Goal: Task Accomplishment & Management: Complete application form

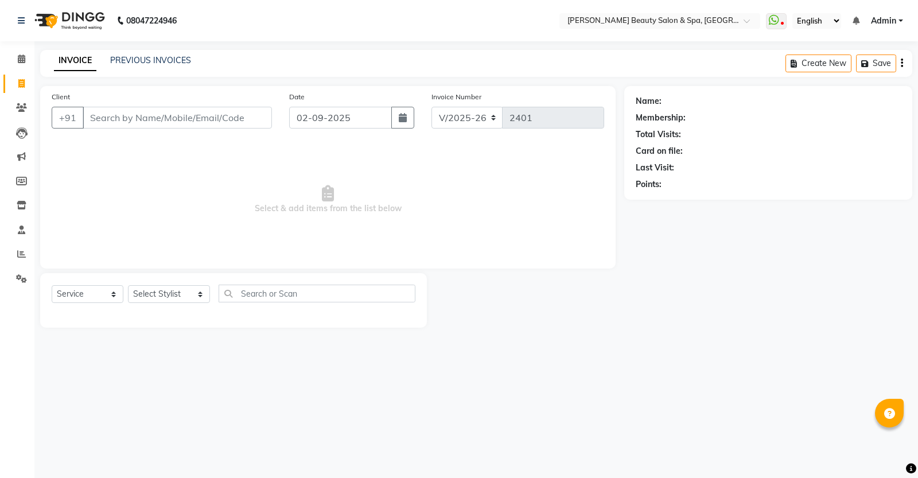
select select "7524"
select select "service"
click at [122, 122] on input "Client" at bounding box center [177, 118] width 189 height 22
click at [122, 119] on input "Client" at bounding box center [177, 118] width 189 height 22
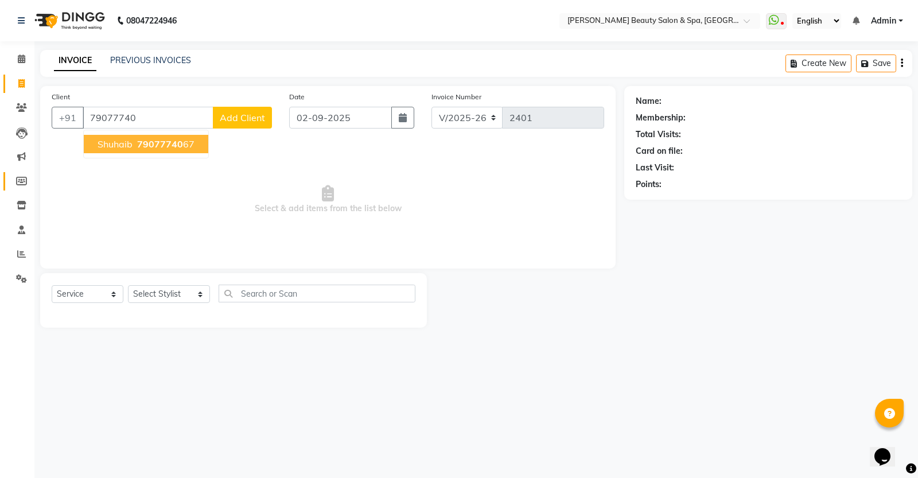
drag, startPoint x: 189, startPoint y: 139, endPoint x: 9, endPoint y: 184, distance: 185.5
click at [190, 139] on ngb-highlight "79077740 67" at bounding box center [165, 143] width 60 height 11
type input "7907774067"
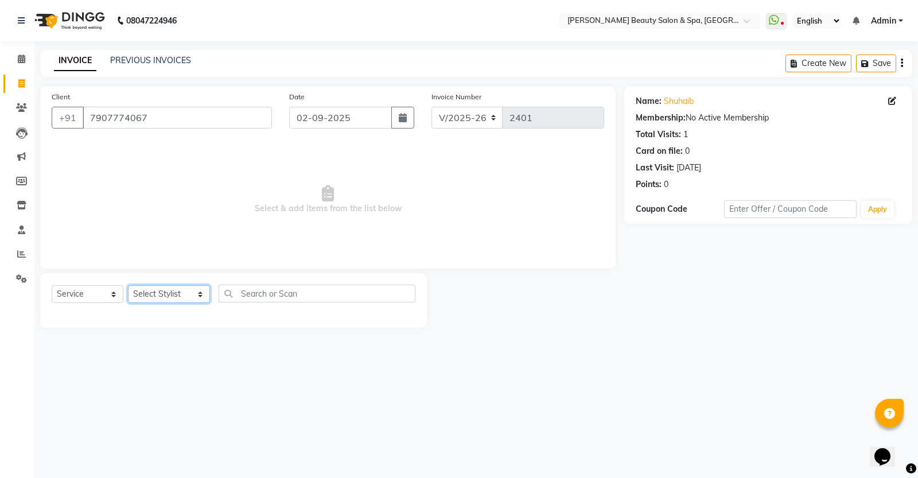
click at [169, 290] on select "Select Stylist Admin [PERSON_NAME] [PERSON_NAME] [PERSON_NAME] [PERSON_NAME] [P…" at bounding box center [169, 294] width 82 height 18
select select "67138"
click at [128, 285] on select "Select Stylist Admin [PERSON_NAME] [PERSON_NAME] [PERSON_NAME] [PERSON_NAME] [P…" at bounding box center [169, 294] width 82 height 18
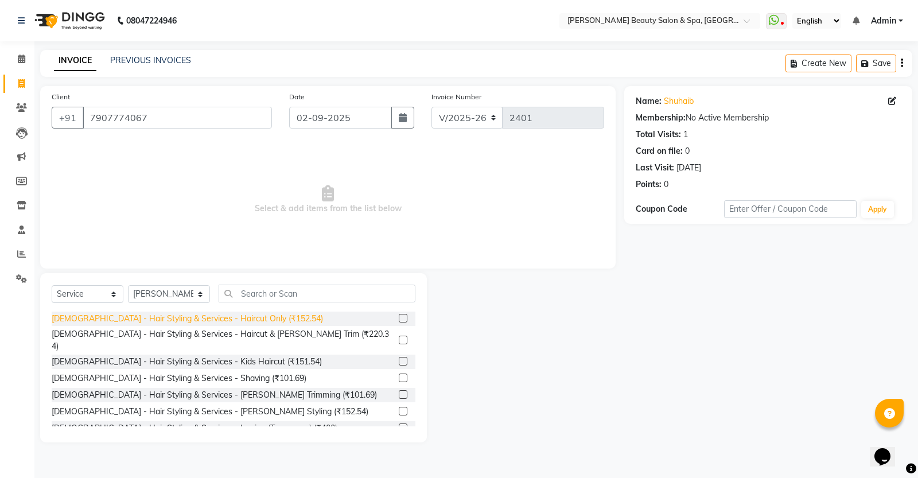
click at [242, 313] on div "[DEMOGRAPHIC_DATA] - Hair Styling & Services - Haircut Only (₹152.54)" at bounding box center [187, 319] width 271 height 12
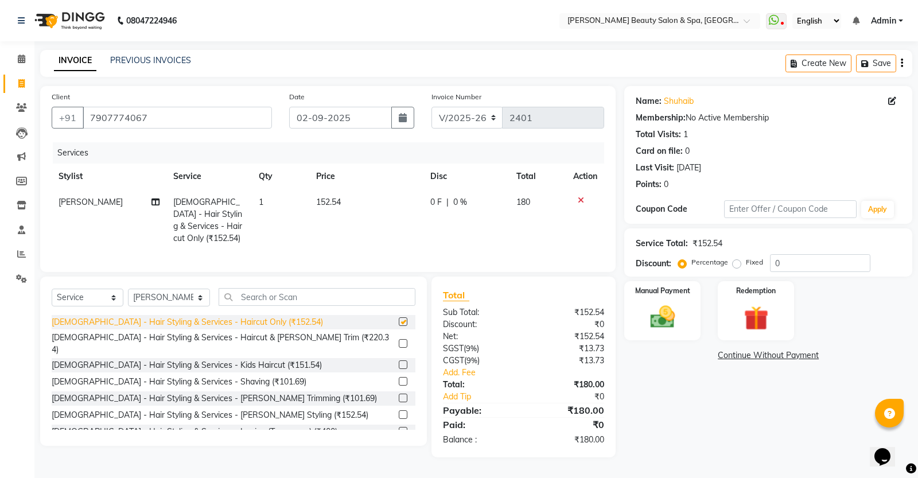
checkbox input "false"
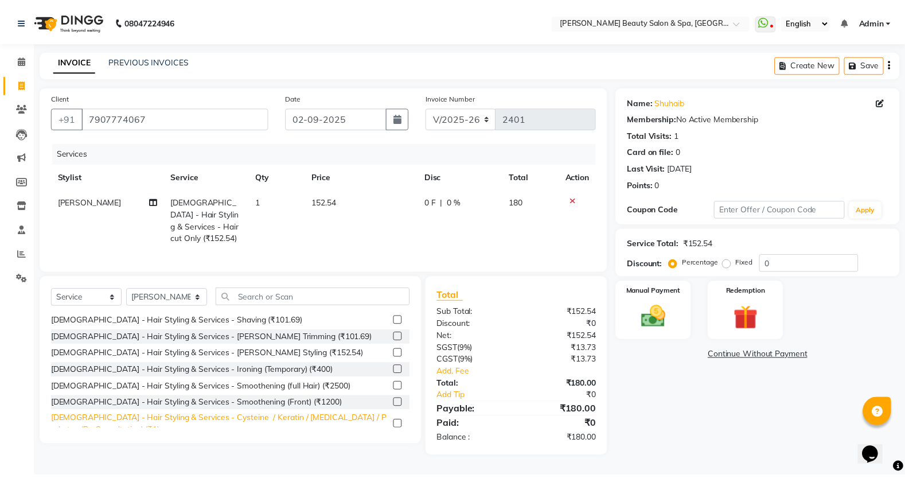
scroll to position [215, 0]
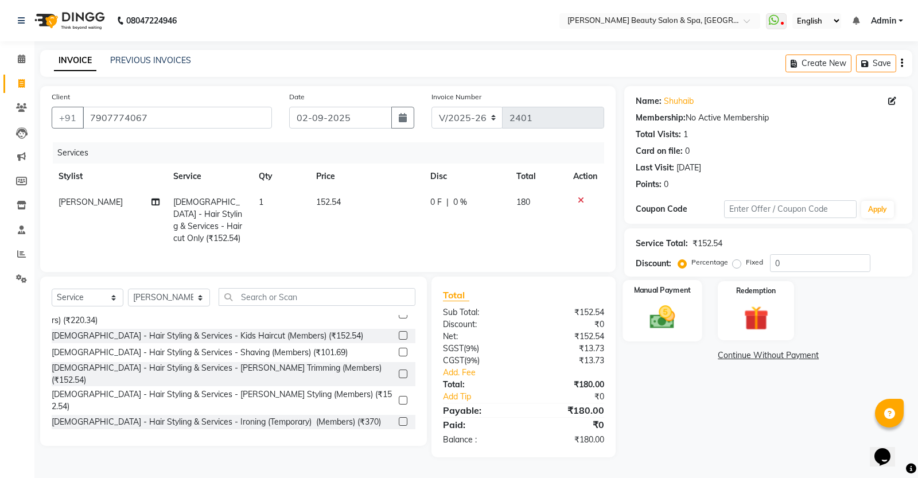
click at [667, 308] on img at bounding box center [662, 316] width 41 height 29
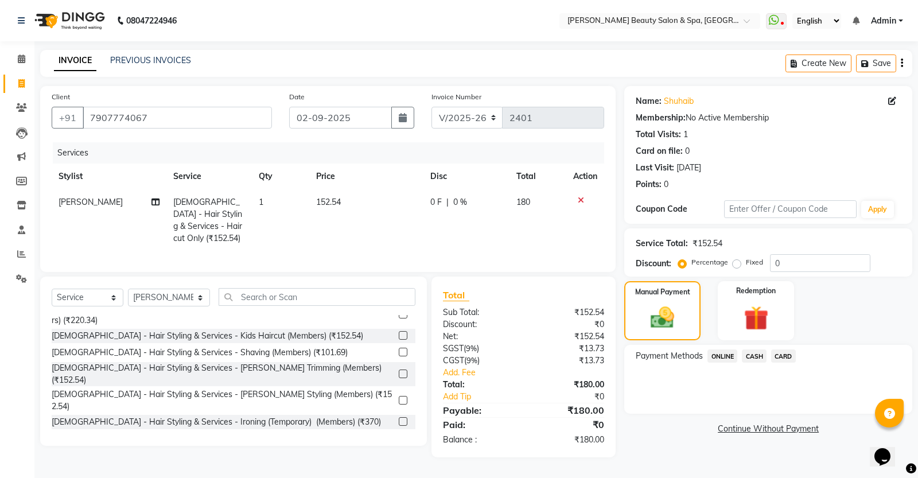
click at [712, 351] on span "ONLINE" at bounding box center [722, 355] width 30 height 13
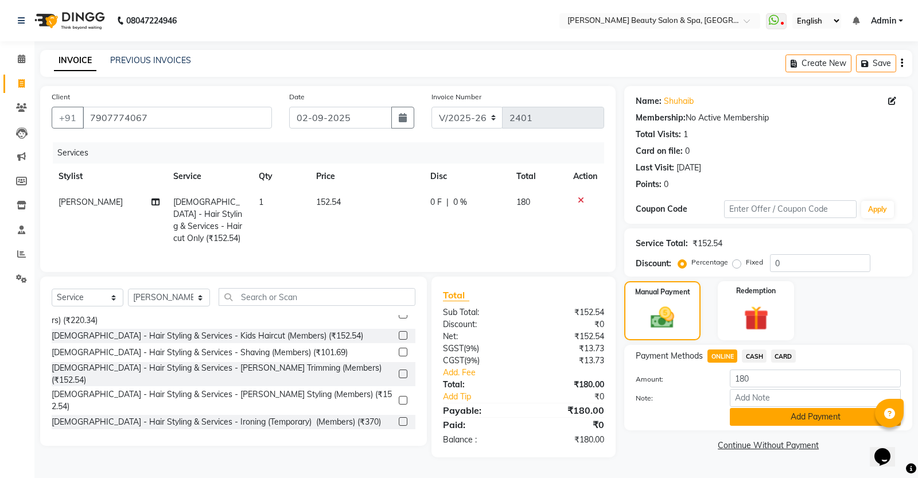
click at [813, 417] on button "Add Payment" at bounding box center [815, 417] width 171 height 18
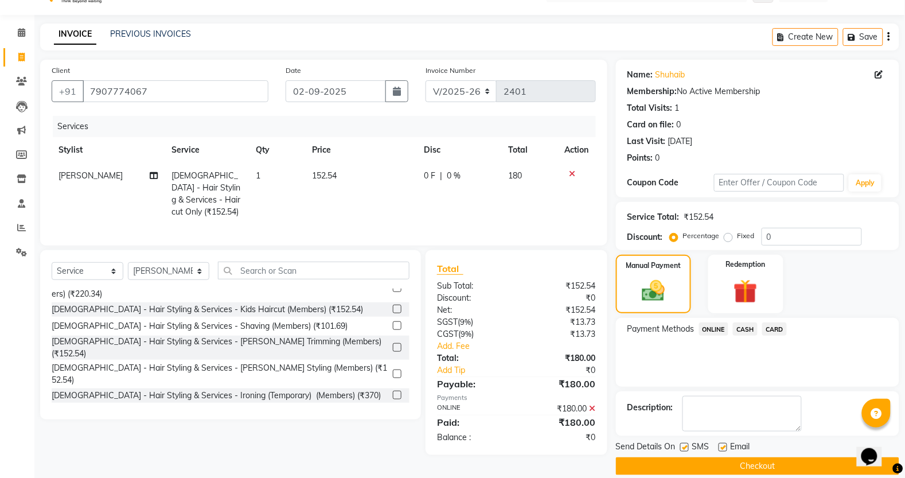
scroll to position [41, 0]
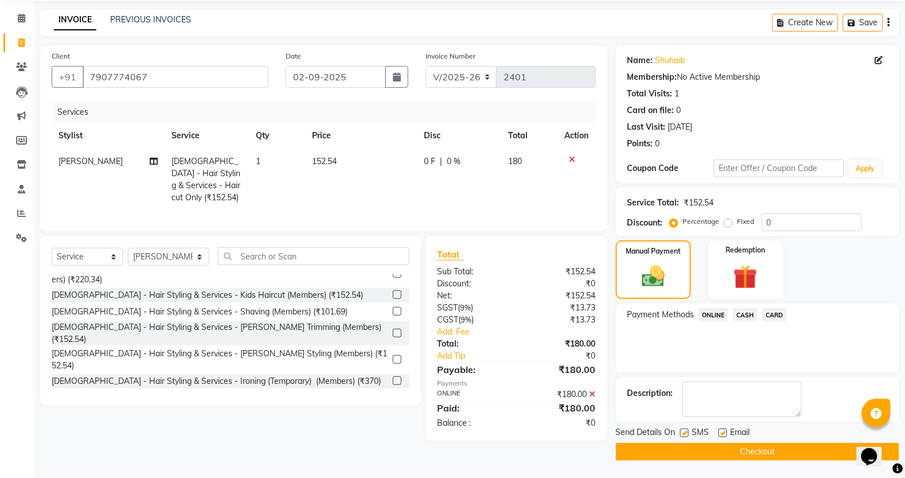
click at [752, 452] on button "Checkout" at bounding box center [757, 452] width 283 height 18
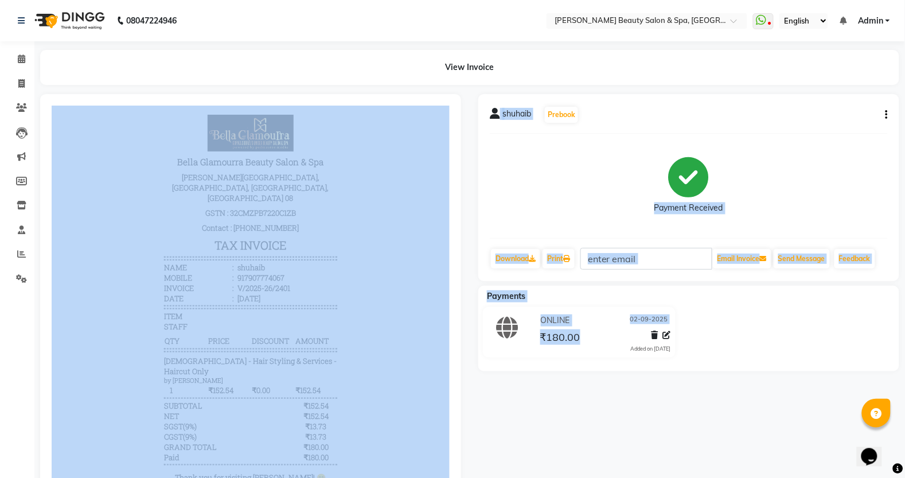
drag, startPoint x: 496, startPoint y: 557, endPoint x: 383, endPoint y: 422, distance: 176.4
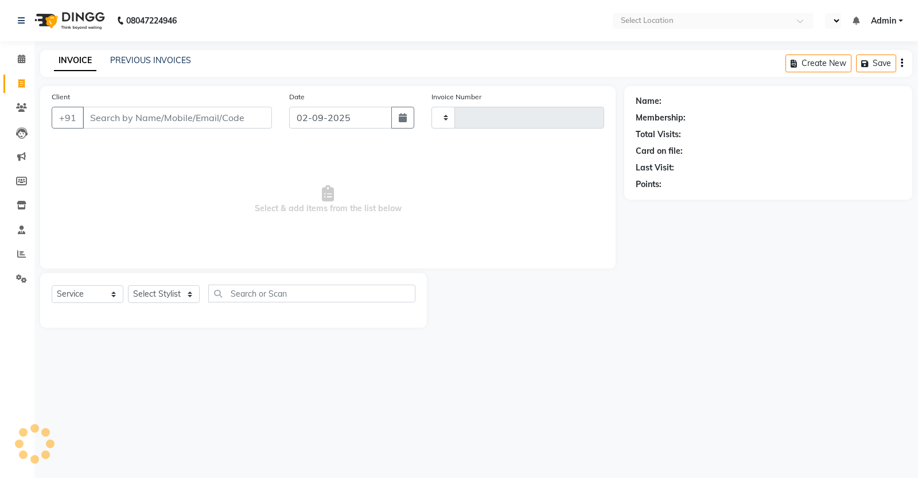
select select "service"
type input "2402"
click at [201, 122] on input "Client" at bounding box center [177, 118] width 189 height 22
select select "en"
select select "7524"
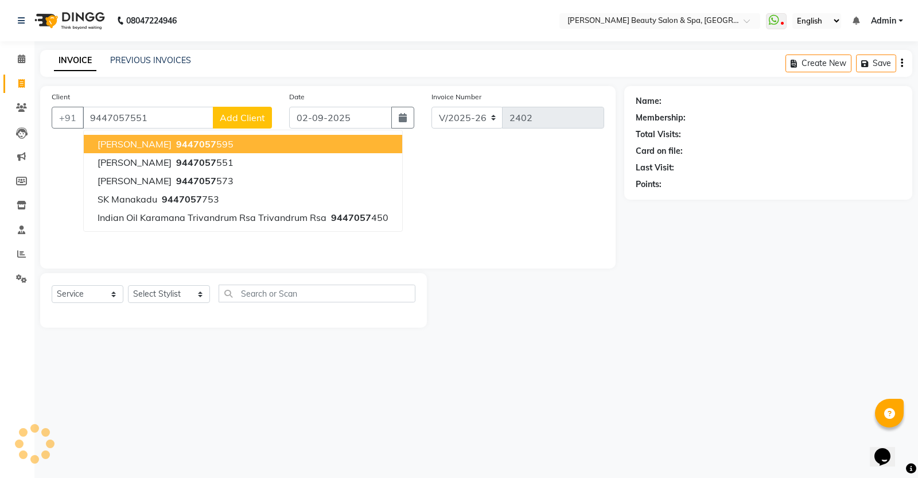
type input "9447057551"
select select "1: Object"
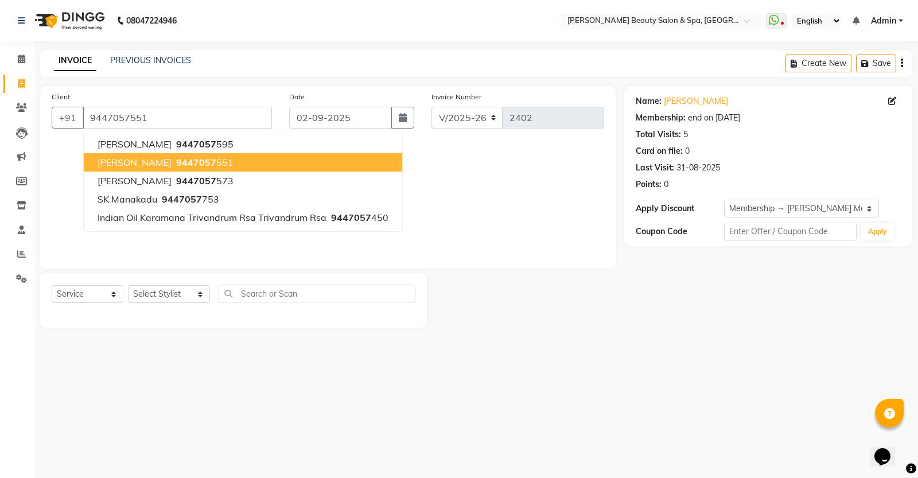
click at [149, 161] on span "[PERSON_NAME]" at bounding box center [135, 162] width 74 height 11
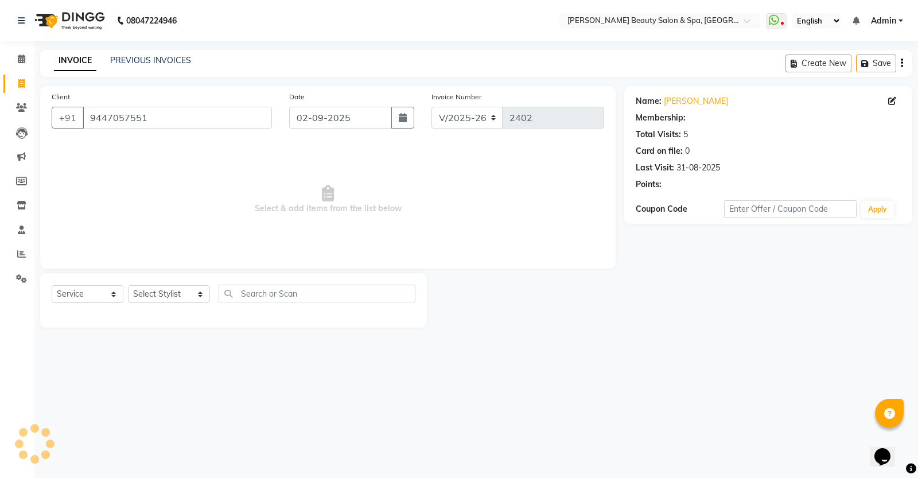
select select "1: Object"
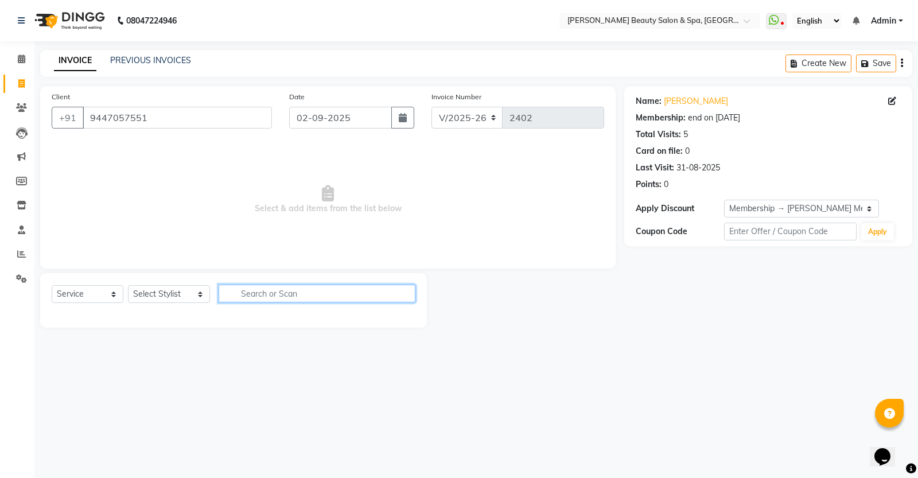
click at [254, 297] on input "text" at bounding box center [317, 294] width 197 height 18
click at [147, 291] on select "Select Stylist Admin [PERSON_NAME] [PERSON_NAME] [PERSON_NAME] [PERSON_NAME] [P…" at bounding box center [169, 294] width 82 height 18
select select "67141"
click at [128, 285] on select "Select Stylist Admin [PERSON_NAME] [PERSON_NAME] [PERSON_NAME] [PERSON_NAME] [P…" at bounding box center [169, 294] width 82 height 18
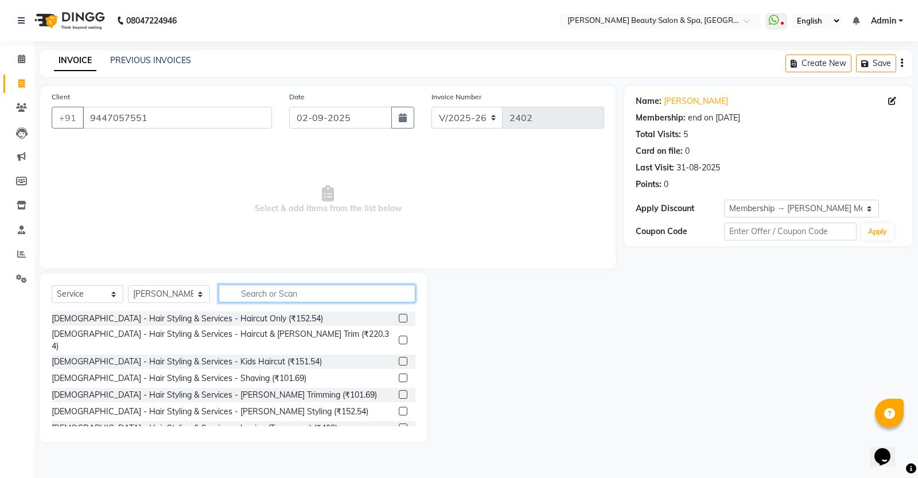
click at [293, 291] on input "text" at bounding box center [317, 294] width 197 height 18
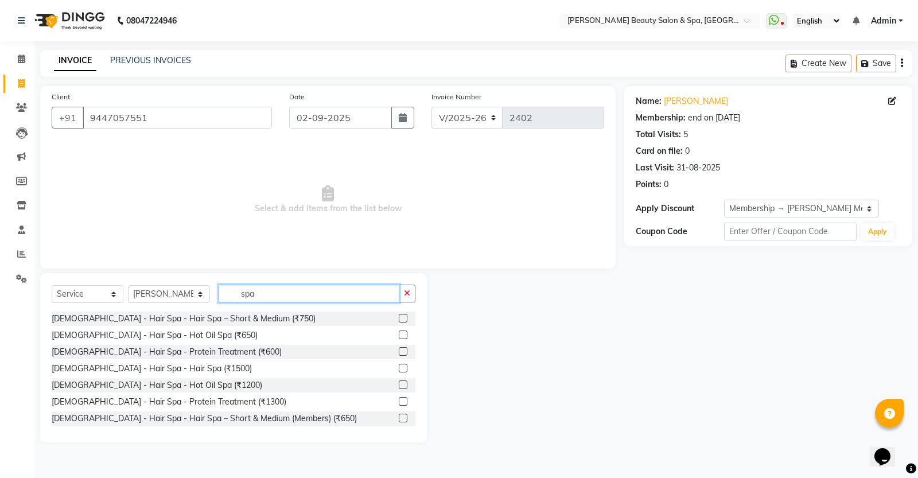
scroll to position [72, 0]
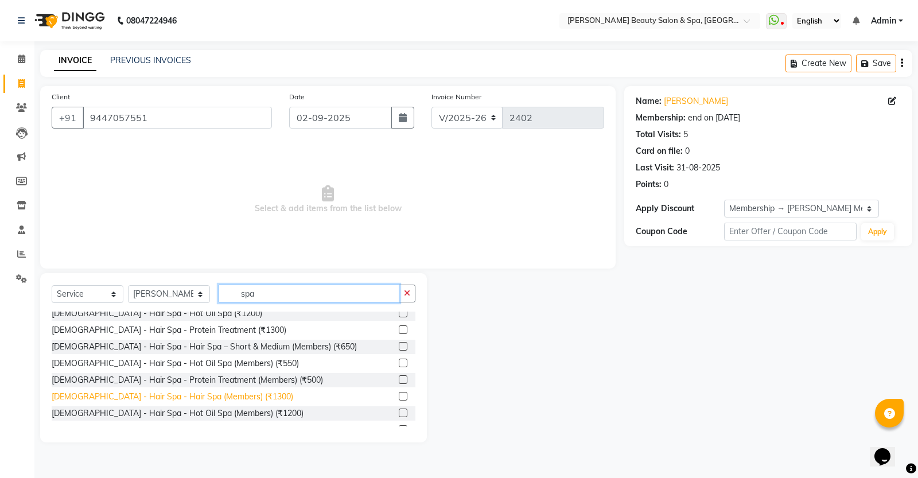
type input "spa"
click at [211, 396] on div "[DEMOGRAPHIC_DATA] - Hair Spa - Hair Spa (Members) (₹1300)" at bounding box center [173, 397] width 242 height 12
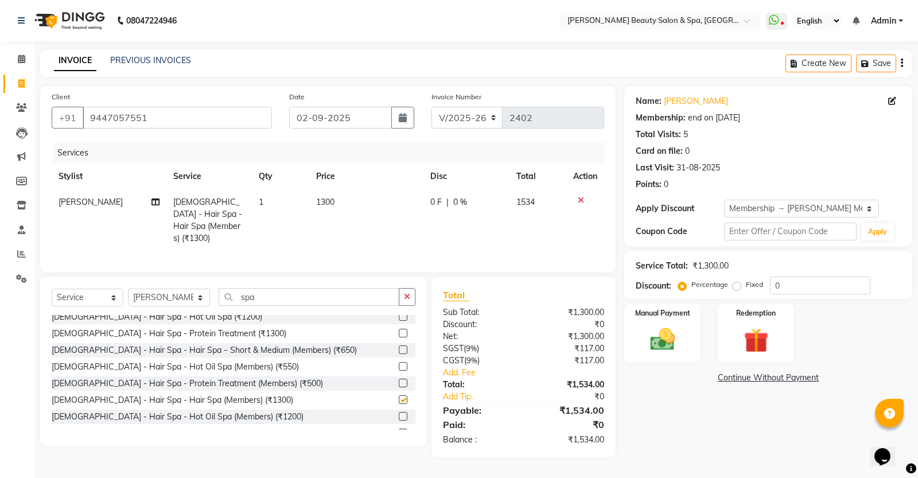
checkbox input "false"
click at [746, 287] on label "Fixed" at bounding box center [754, 284] width 17 height 10
click at [735, 287] on input "Fixed" at bounding box center [739, 285] width 8 height 8
radio input "true"
click at [815, 285] on input "0" at bounding box center [820, 286] width 100 height 18
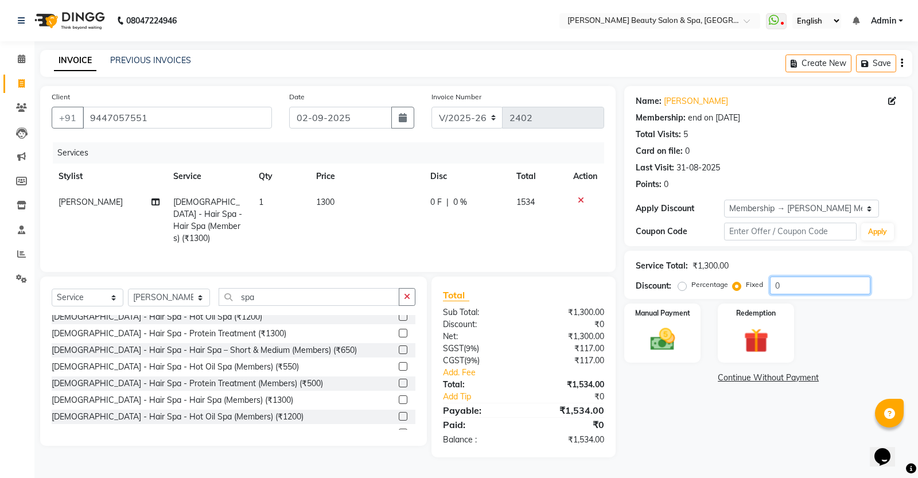
click at [800, 284] on input "0" at bounding box center [820, 286] width 100 height 18
type input "0"
click at [800, 284] on input "200" at bounding box center [820, 286] width 100 height 18
click at [808, 287] on input "200" at bounding box center [820, 286] width 100 height 18
click at [808, 287] on input "234" at bounding box center [820, 286] width 100 height 18
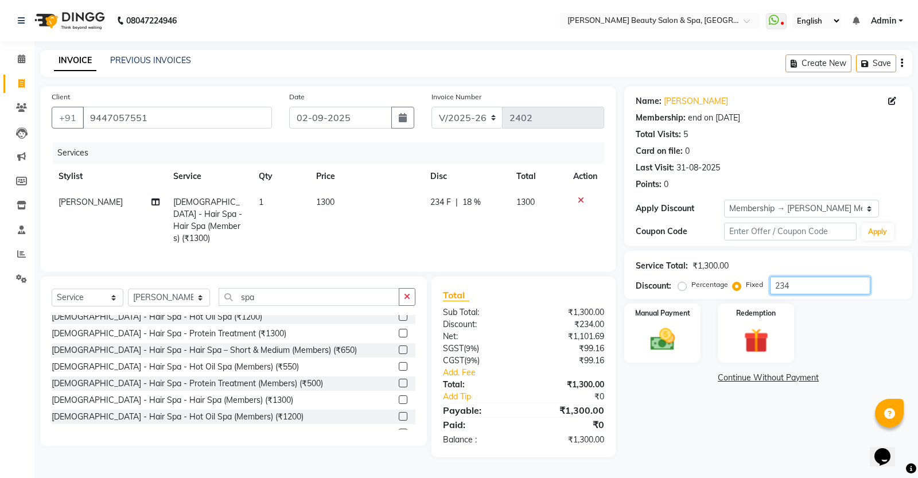
type input "234"
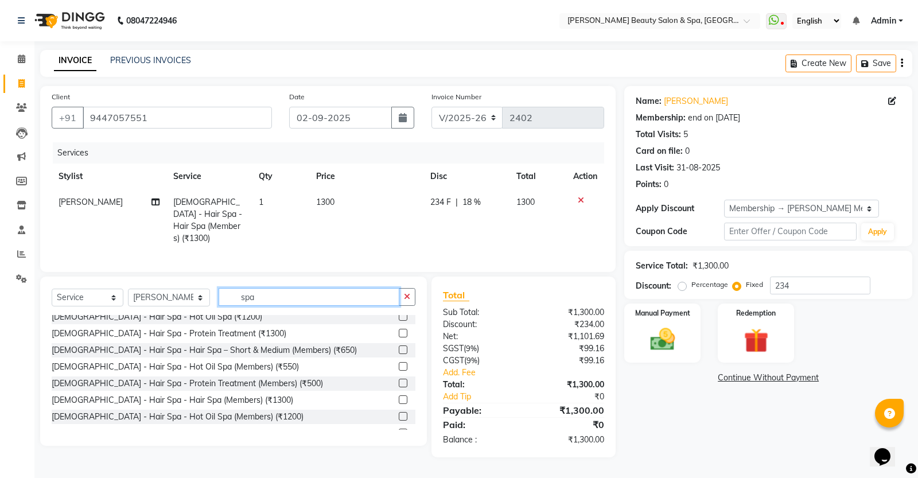
click at [250, 293] on input "spa" at bounding box center [309, 297] width 181 height 18
type input "s"
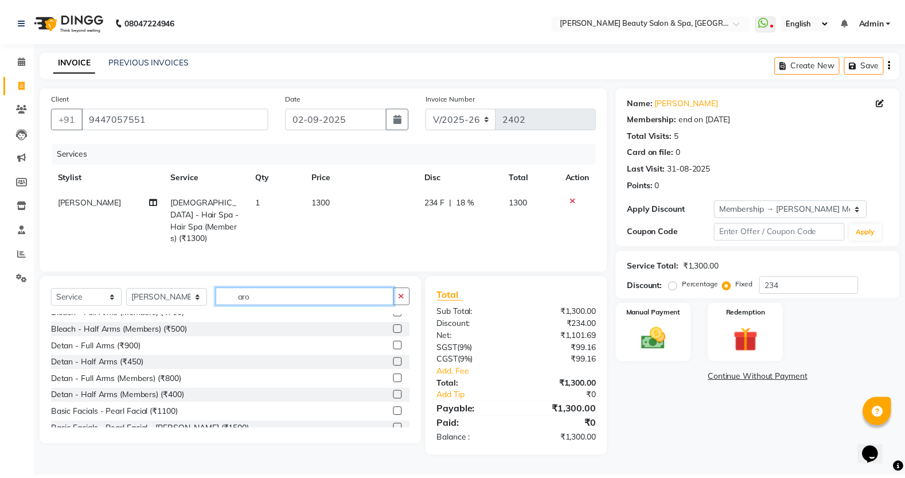
scroll to position [0, 0]
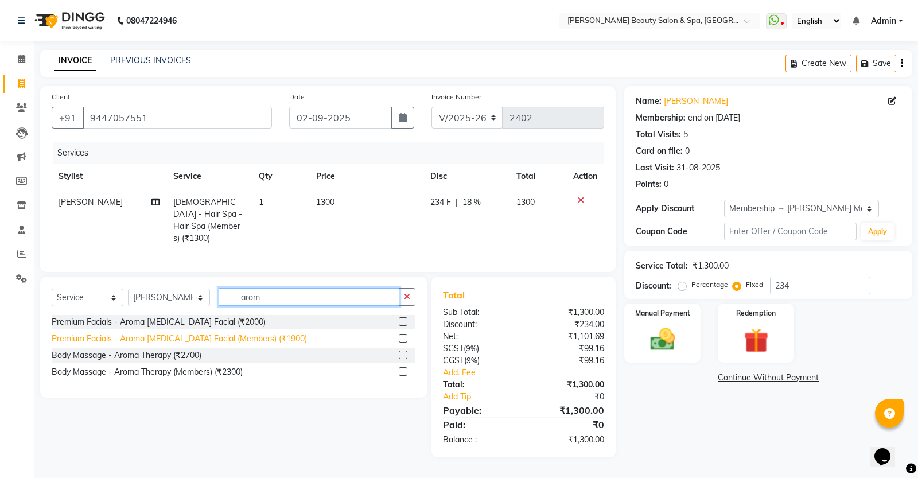
type input "arom"
click at [212, 343] on div "Premium Facials - Aroma [MEDICAL_DATA] Facial (Members) (₹1900)" at bounding box center [179, 339] width 255 height 12
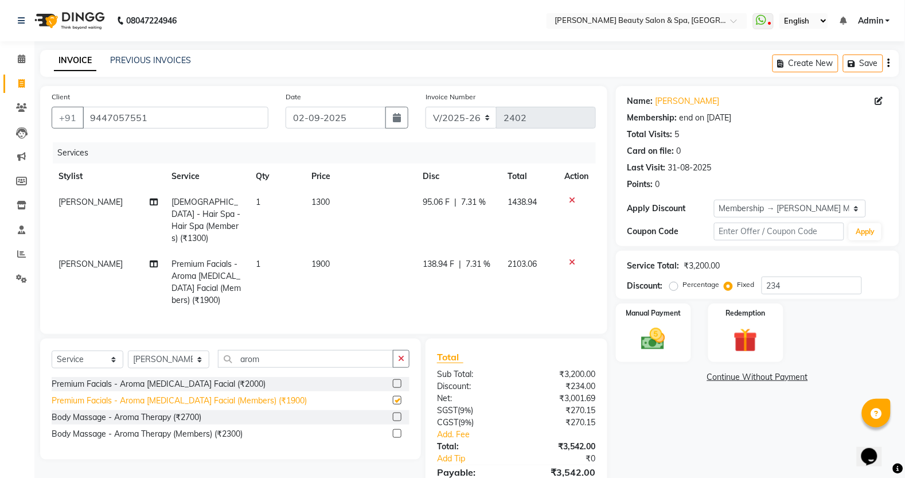
checkbox input "false"
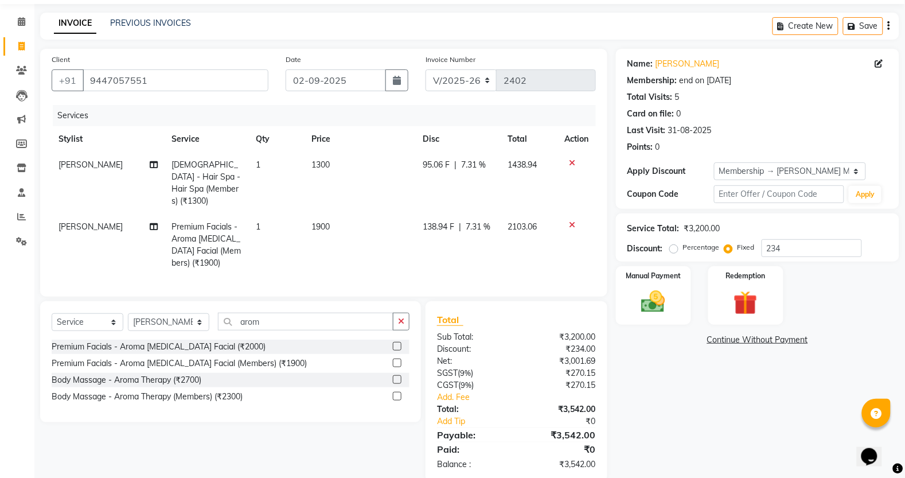
scroll to position [58, 0]
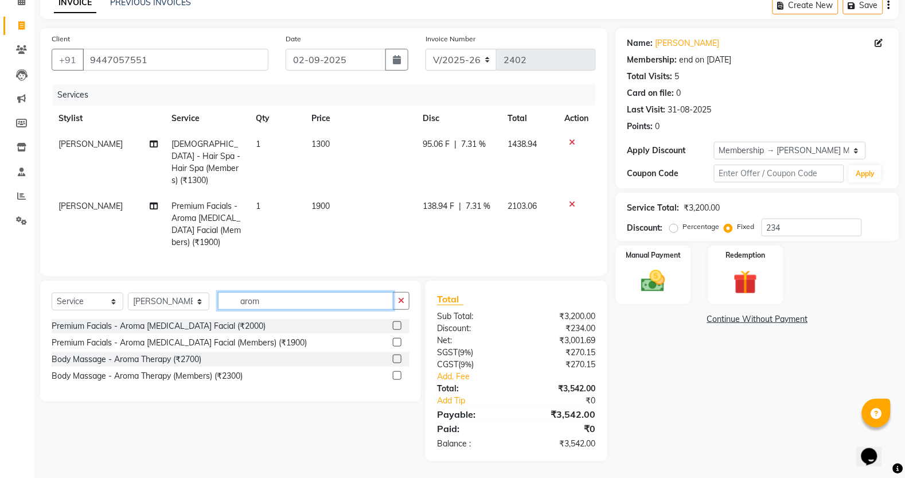
click at [252, 300] on input "arom" at bounding box center [306, 301] width 176 height 18
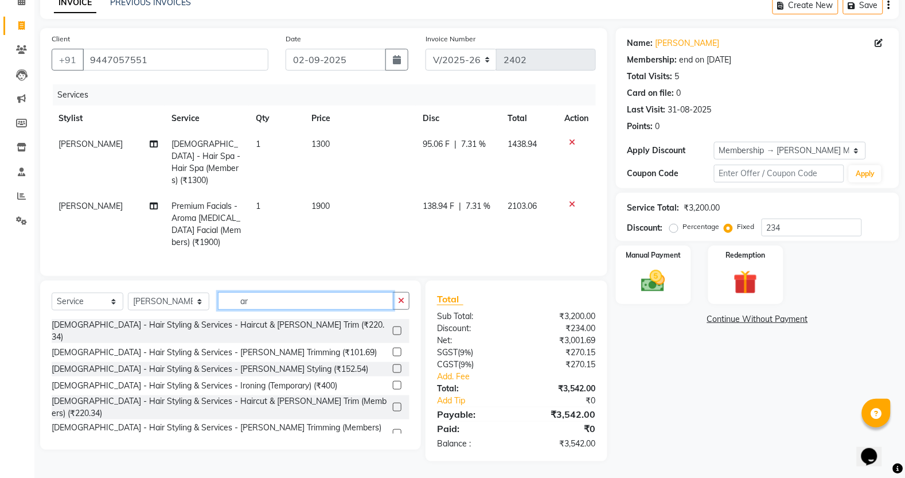
type input "a"
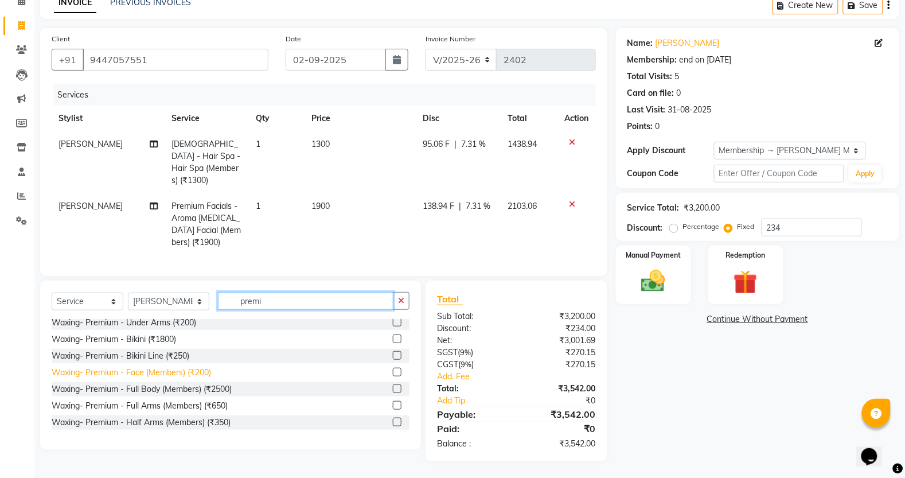
scroll to position [215, 0]
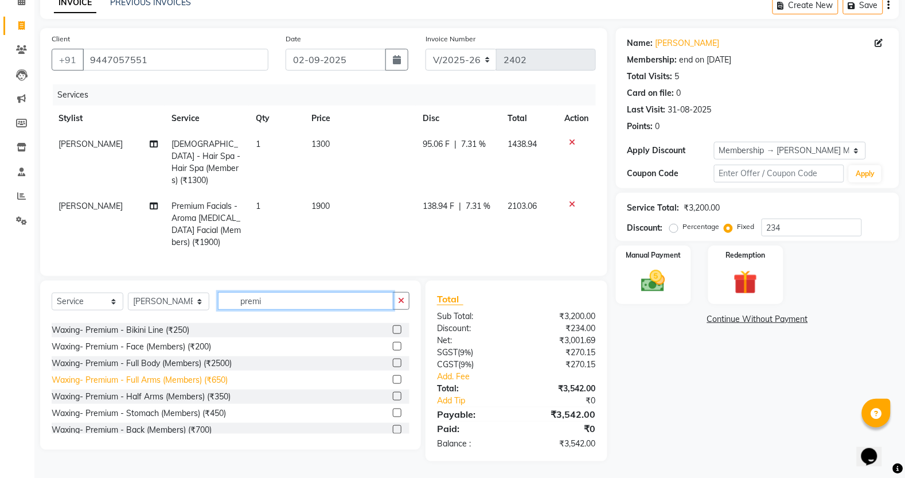
type input "premi"
click at [157, 374] on div "Waxing- Premium - Full Arms (Members) (₹650)" at bounding box center [140, 380] width 176 height 12
checkbox input "false"
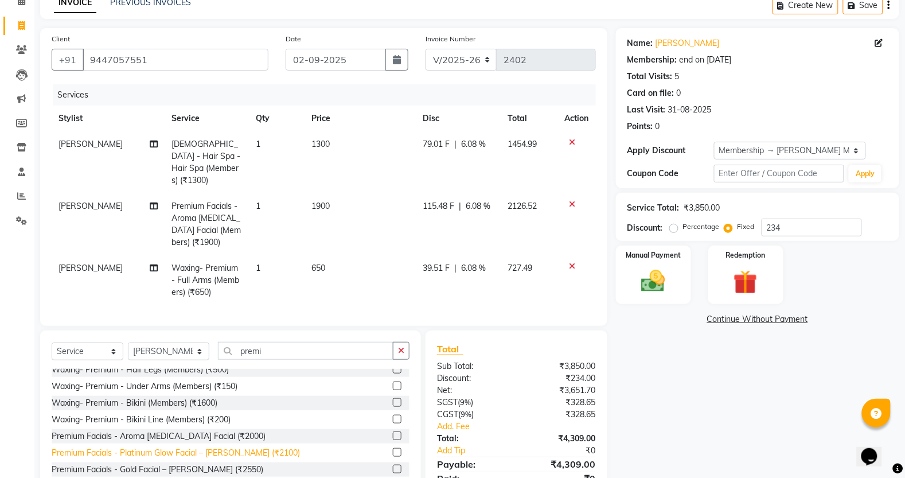
scroll to position [287, 0]
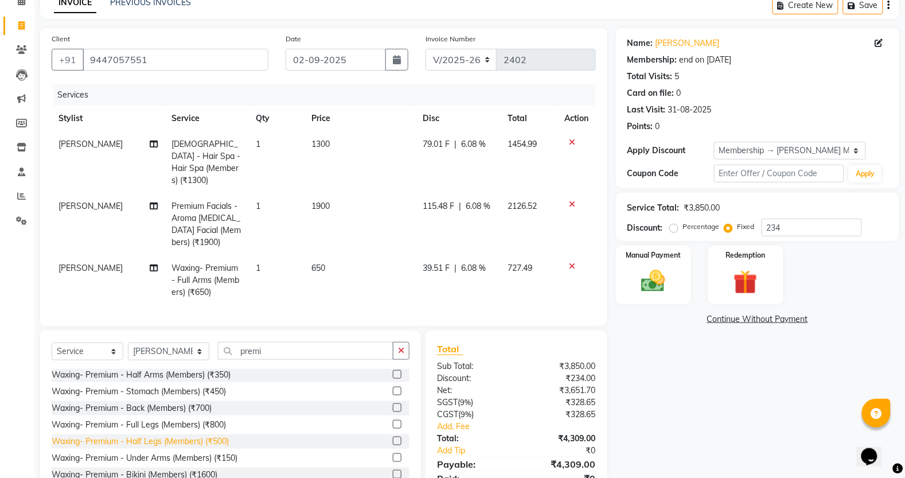
click at [155, 436] on div "Waxing- Premium - Half Legs (Members) (₹500)" at bounding box center [140, 442] width 177 height 12
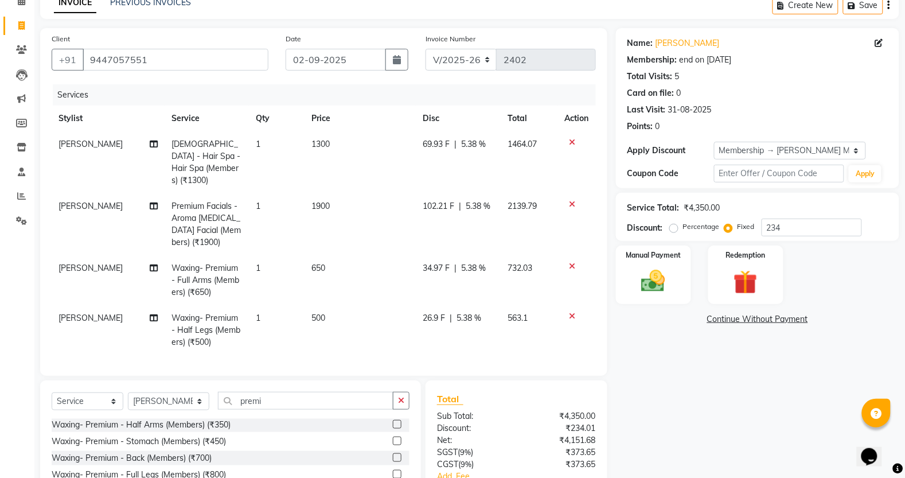
checkbox input "false"
click at [289, 400] on input "premi" at bounding box center [306, 401] width 176 height 18
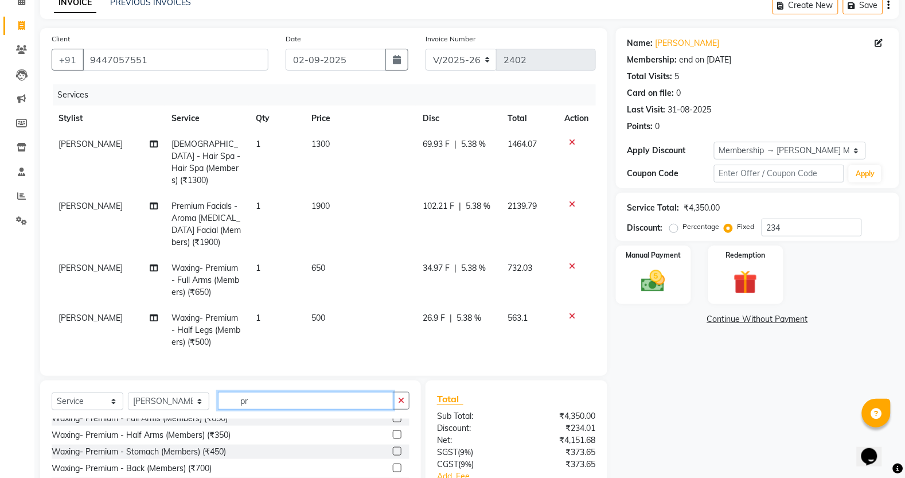
type input "p"
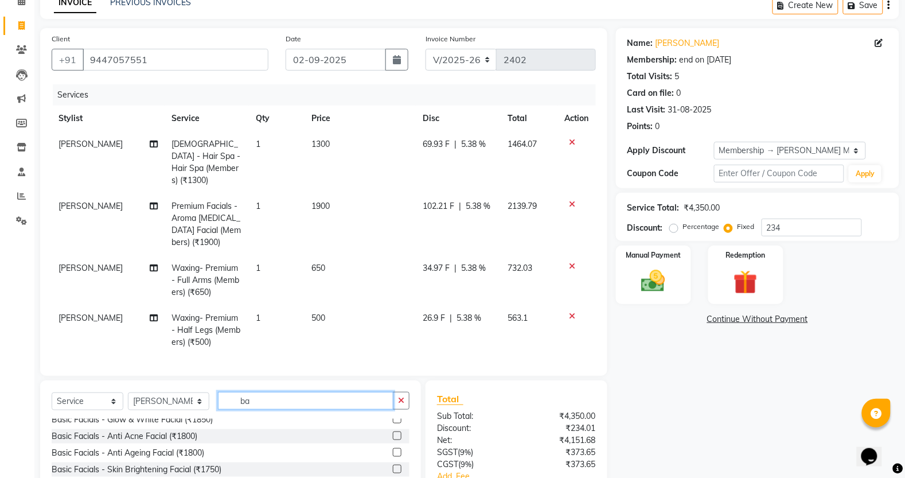
scroll to position [0, 0]
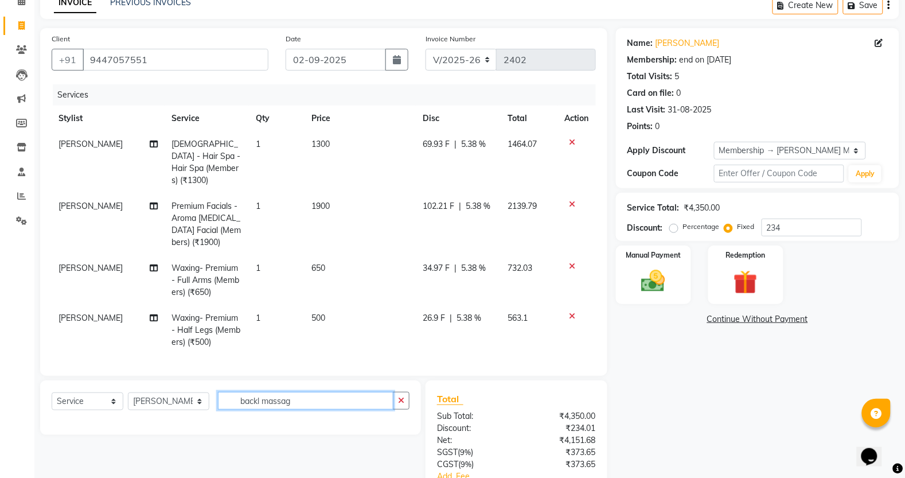
type input "backl massage"
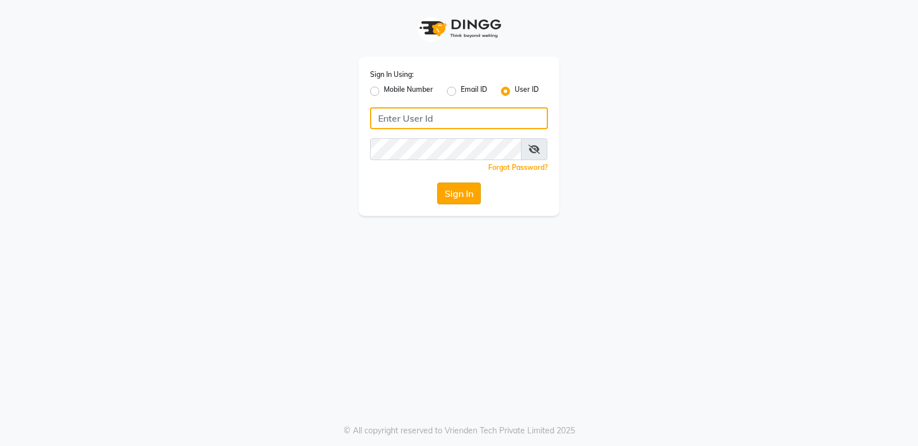
type input "bellaglamourra123"
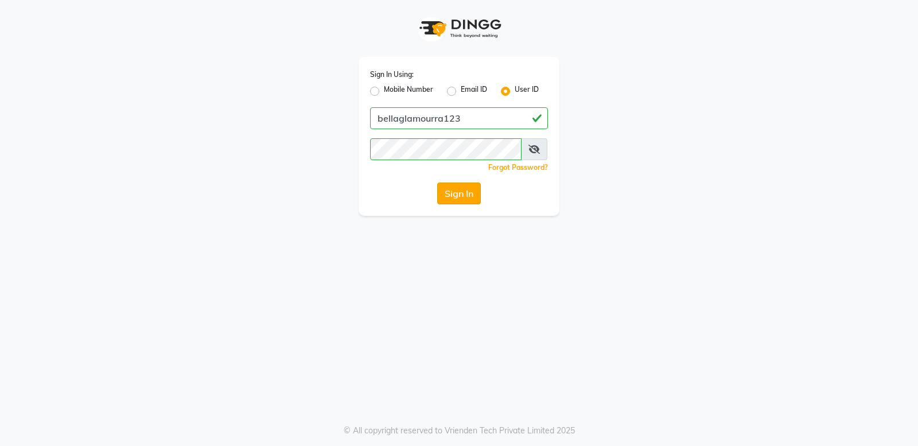
click at [471, 190] on button "Sign In" at bounding box center [459, 193] width 44 height 22
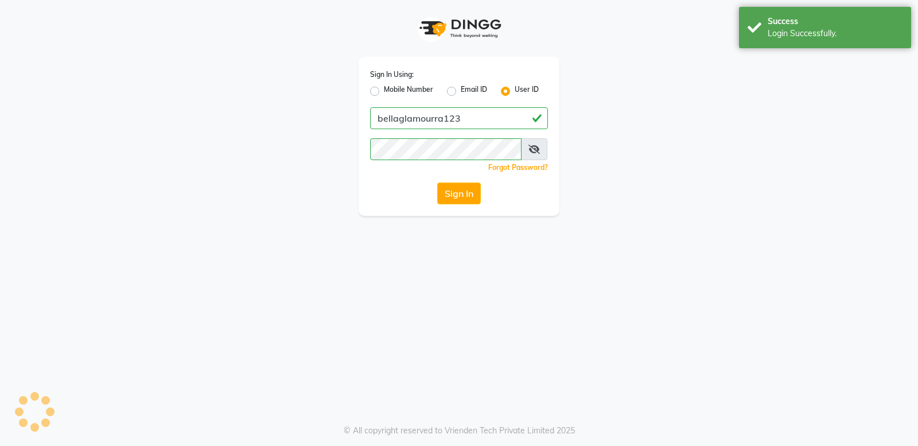
select select "service"
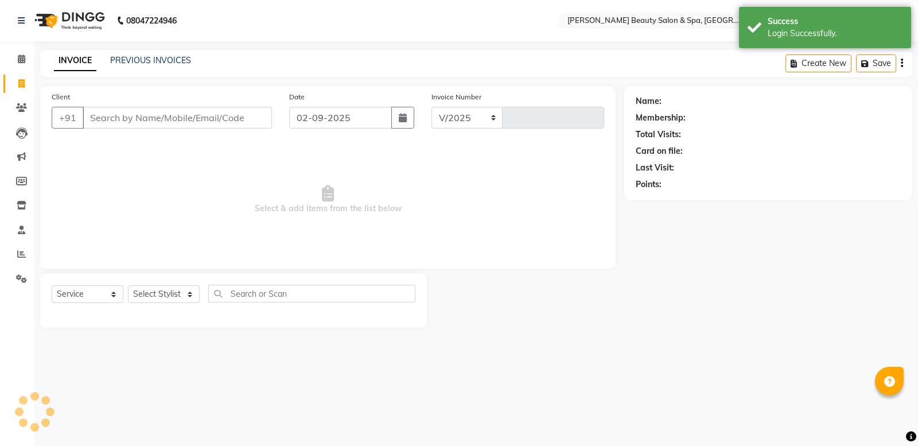
select select "en"
select select "7524"
type input "2402"
click at [144, 118] on input "Client" at bounding box center [177, 118] width 189 height 22
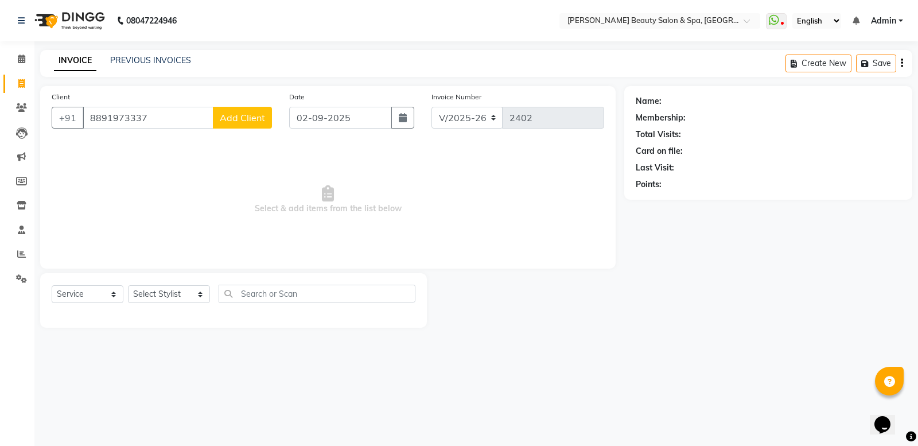
type input "8891973337"
click at [231, 118] on span "Add Client" at bounding box center [242, 117] width 45 height 11
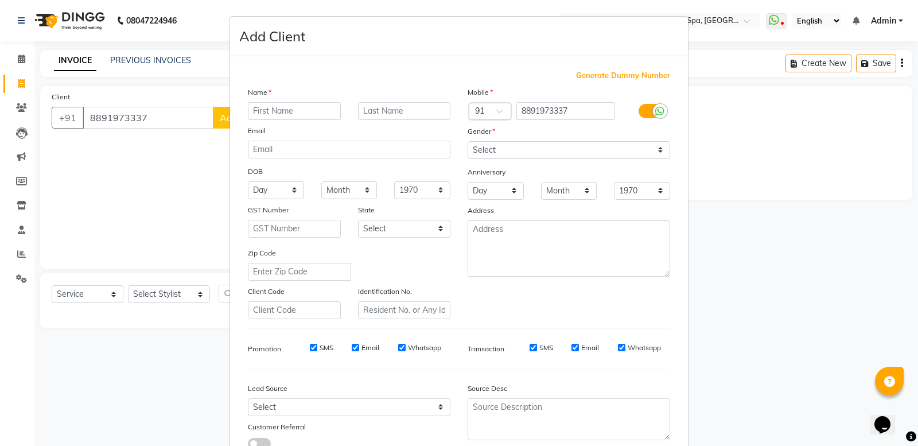
click at [280, 110] on input "text" at bounding box center [294, 111] width 93 height 18
type input "abhisak"
click at [487, 141] on select "Select Male Female Other Prefer Not To Say" at bounding box center [569, 150] width 203 height 18
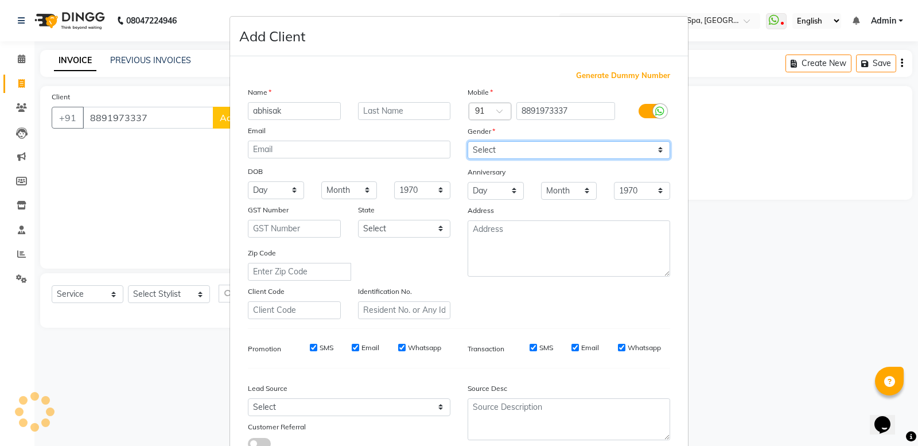
select select "male"
click at [468, 141] on select "Select Male Female Other Prefer Not To Say" at bounding box center [569, 150] width 203 height 18
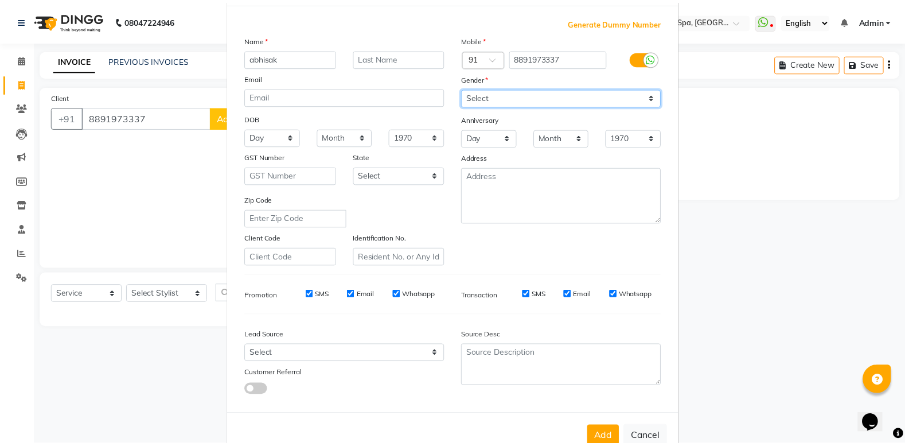
scroll to position [79, 0]
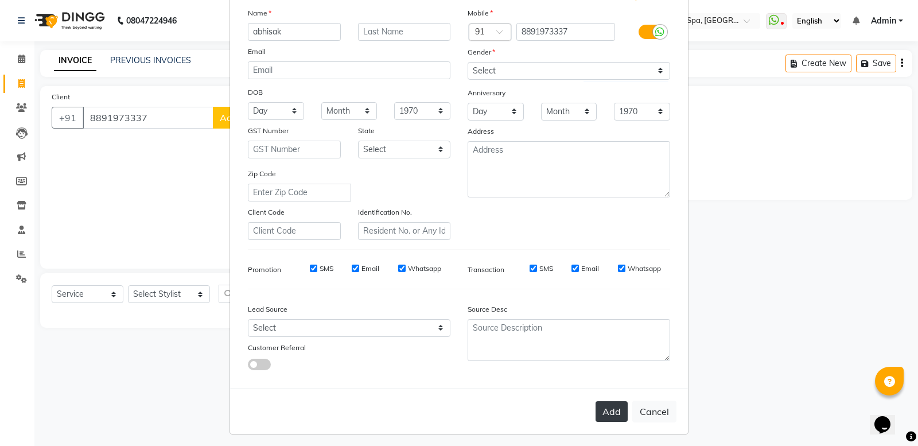
click at [606, 411] on button "Add" at bounding box center [612, 411] width 32 height 21
select select
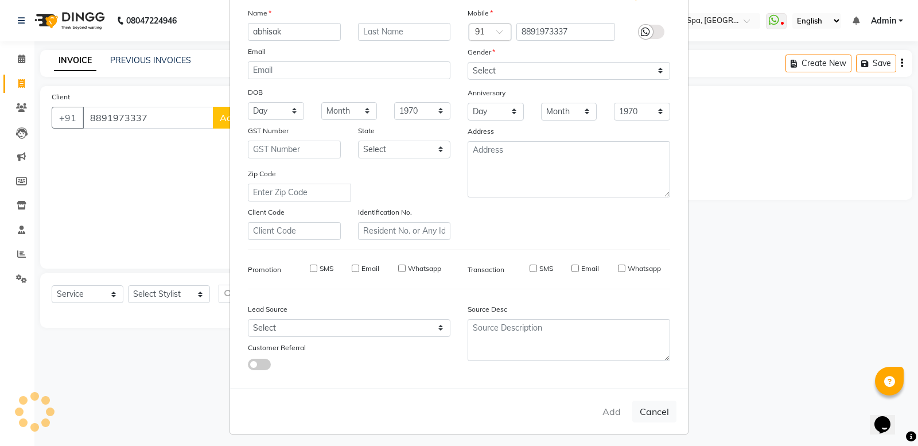
select select
checkbox input "false"
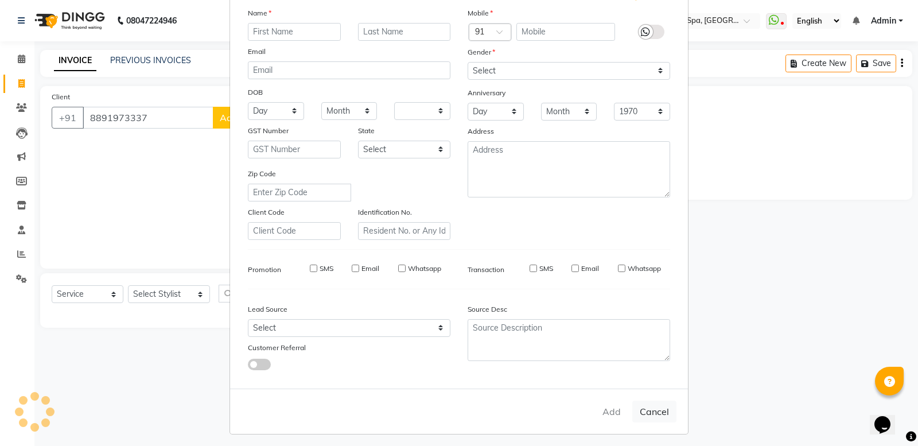
checkbox input "false"
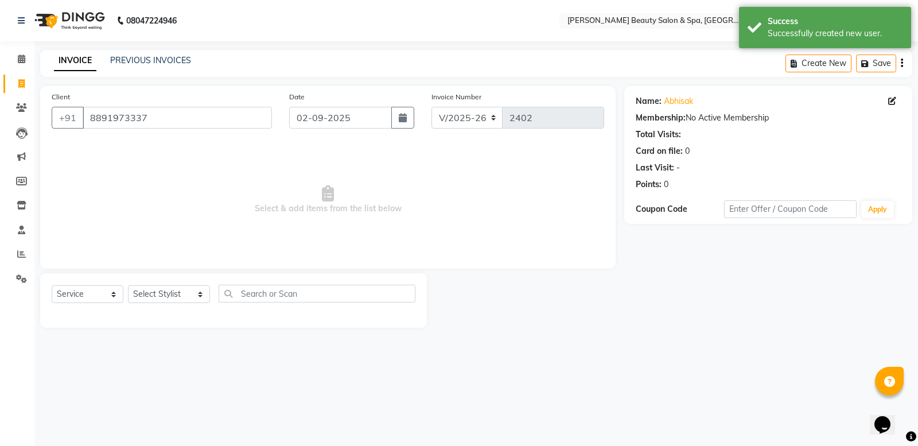
click at [180, 283] on div "Select Service Product Membership Package Voucher Prepaid Gift Card Select Styl…" at bounding box center [233, 300] width 387 height 55
click at [178, 289] on select "Select Stylist Admin [PERSON_NAME] [PERSON_NAME] [PERSON_NAME] [PERSON_NAME] [P…" at bounding box center [169, 294] width 82 height 18
click at [109, 203] on span "Select & add items from the list below" at bounding box center [328, 199] width 553 height 115
click at [178, 296] on select "Select Stylist Admin [PERSON_NAME] [PERSON_NAME] [PERSON_NAME] [PERSON_NAME] [P…" at bounding box center [169, 294] width 82 height 18
select select "83646"
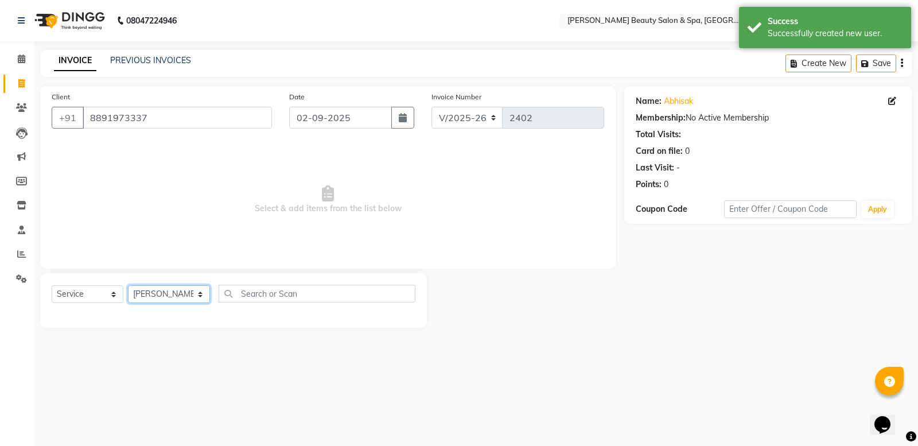
click at [128, 285] on select "Select Stylist Admin [PERSON_NAME] [PERSON_NAME] [PERSON_NAME] [PERSON_NAME] [P…" at bounding box center [169, 294] width 82 height 18
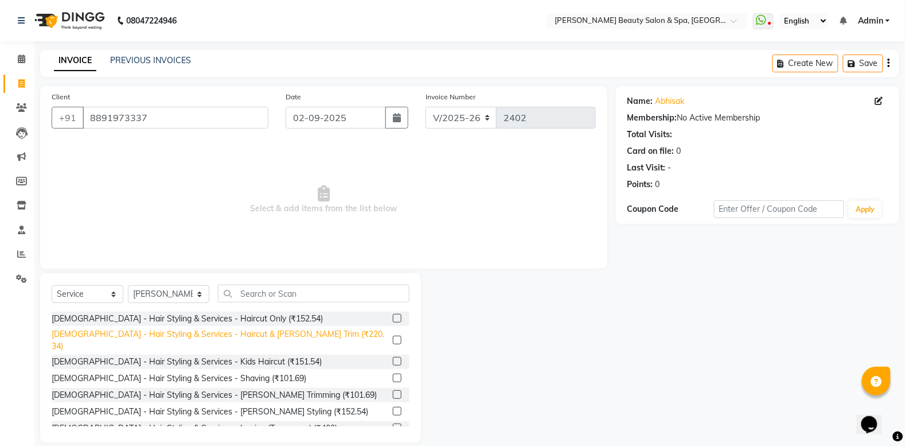
click at [222, 336] on div "[DEMOGRAPHIC_DATA] - Hair Styling & Services - Haircut & [PERSON_NAME] Trim (₹2…" at bounding box center [220, 340] width 337 height 24
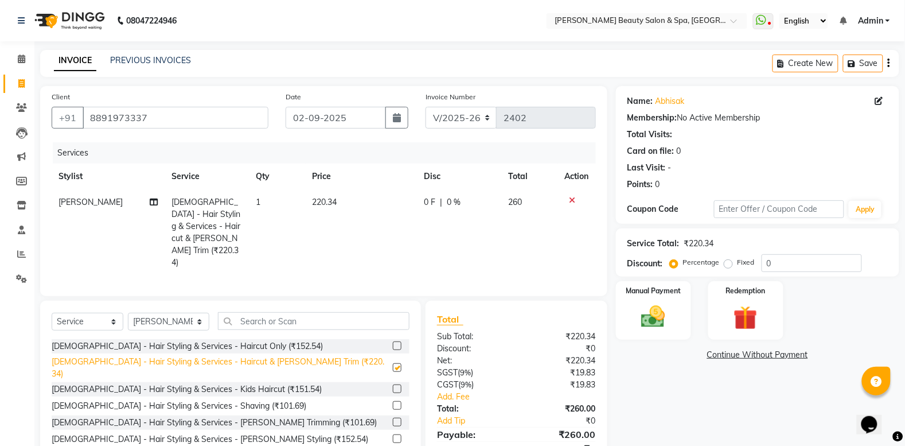
checkbox input "false"
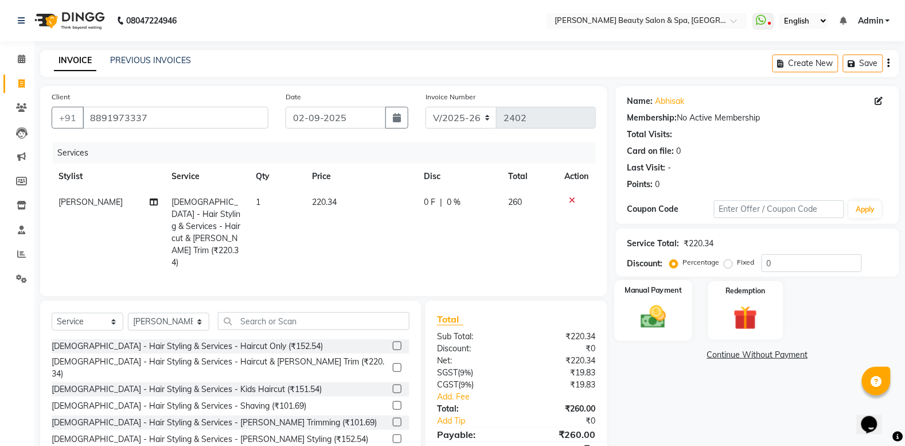
click at [664, 314] on img at bounding box center [653, 316] width 41 height 29
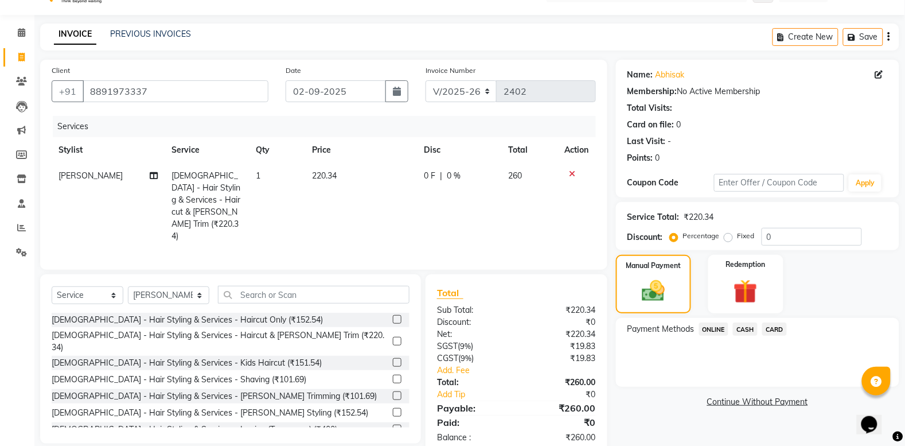
scroll to position [41, 0]
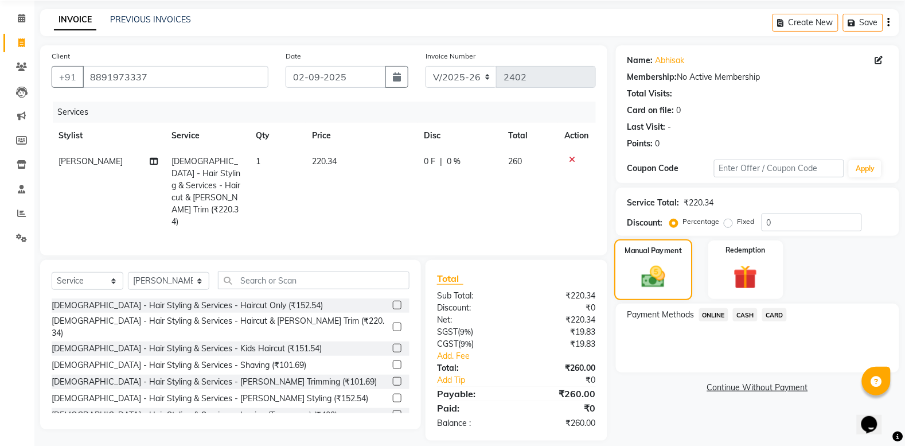
click at [639, 286] on img at bounding box center [653, 277] width 39 height 28
click at [712, 316] on span "ONLINE" at bounding box center [714, 314] width 30 height 13
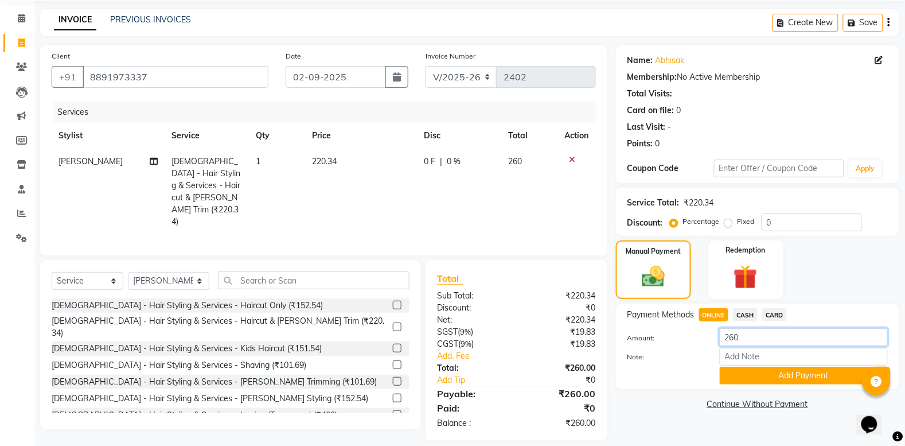
click at [778, 343] on input "260" at bounding box center [804, 337] width 168 height 18
type input "200"
click at [799, 379] on button "Add Payment" at bounding box center [804, 376] width 168 height 18
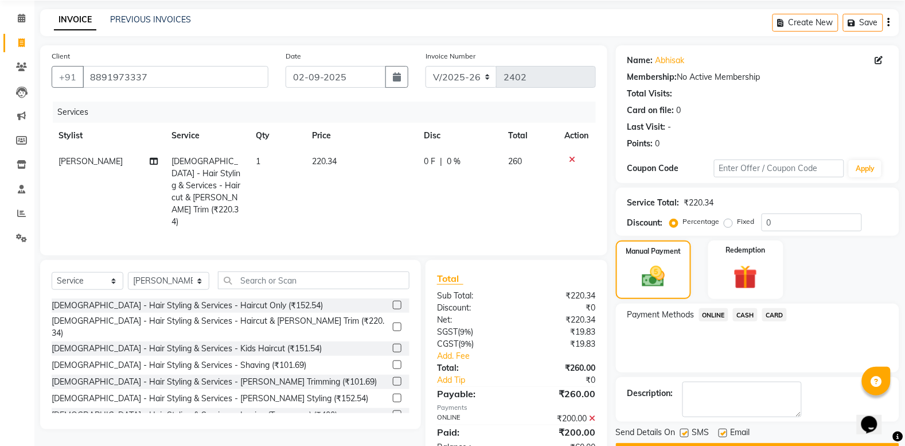
click at [748, 318] on span "CASH" at bounding box center [745, 314] width 25 height 13
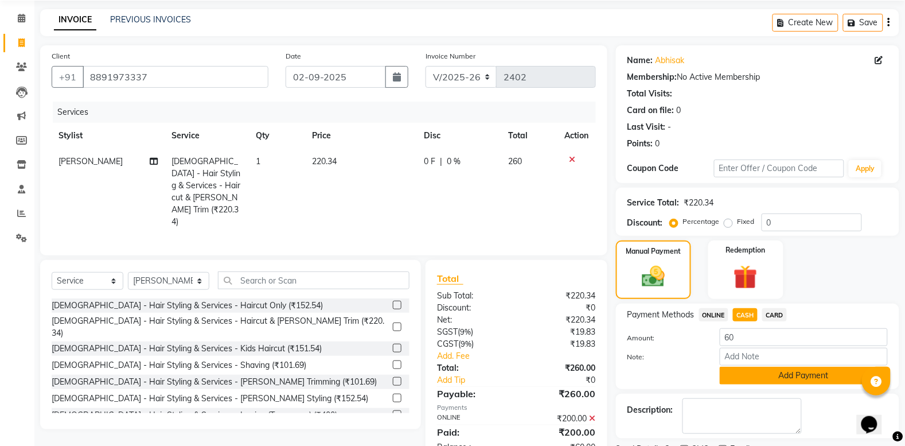
click at [777, 378] on button "Add Payment" at bounding box center [804, 376] width 168 height 18
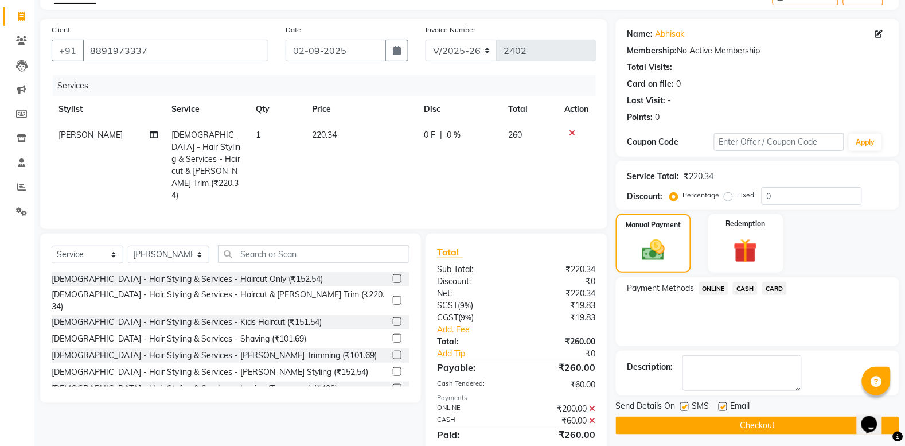
scroll to position [93, 0]
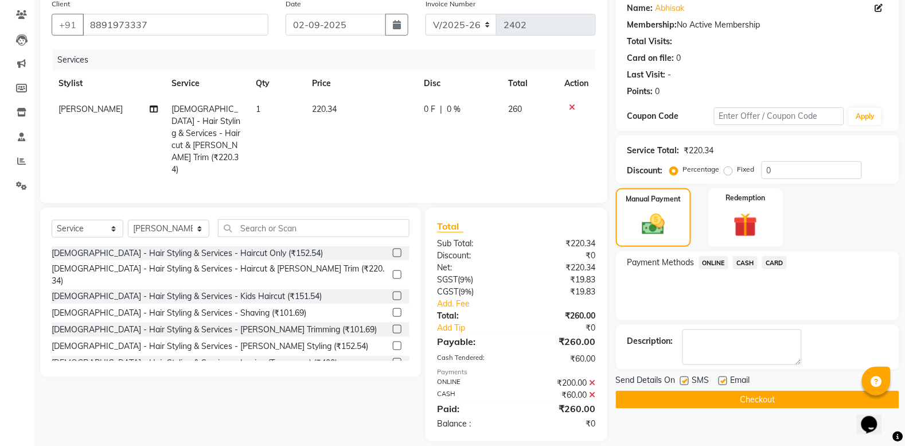
click at [717, 409] on button "Checkout" at bounding box center [757, 400] width 283 height 18
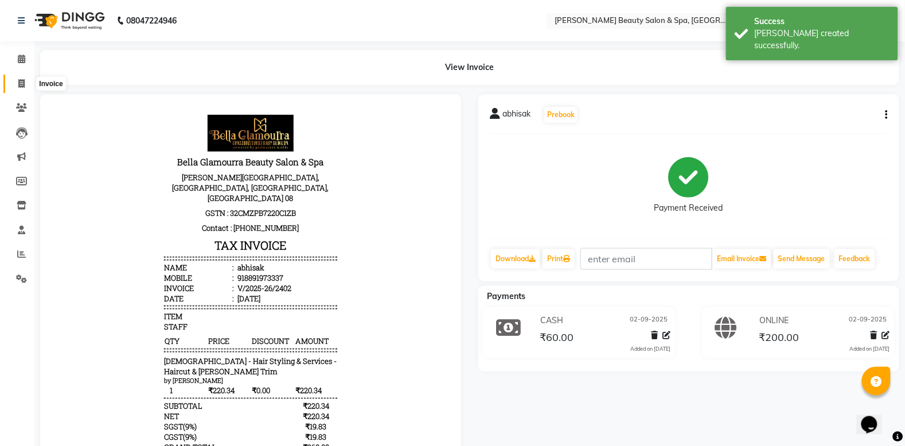
click at [13, 86] on span at bounding box center [21, 83] width 20 height 13
select select "service"
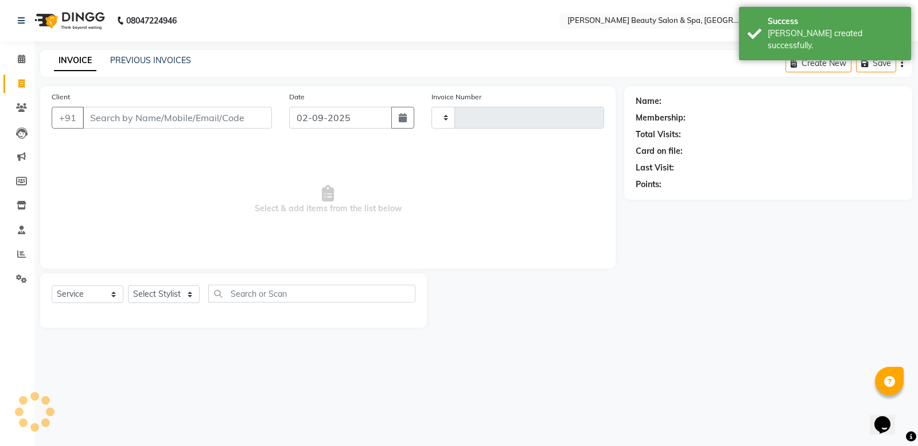
type input "2403"
select select "7524"
